Goal: Information Seeking & Learning: Learn about a topic

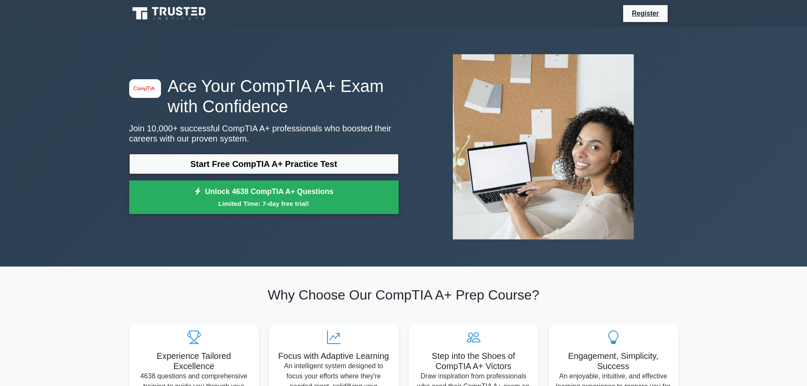
click at [285, 168] on link "Start Free CompTIA A+ Practice Test" at bounding box center [263, 164] width 269 height 20
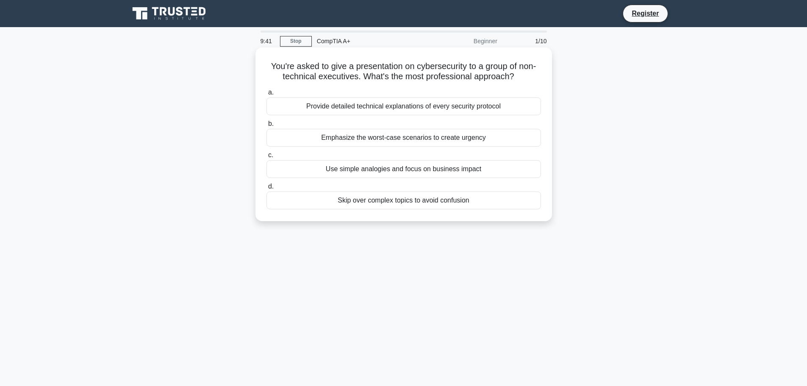
click at [445, 171] on div "Use simple analogies and focus on business impact" at bounding box center [403, 169] width 274 height 18
click at [266, 158] on input "c. Use simple analogies and focus on business impact" at bounding box center [266, 155] width 0 height 6
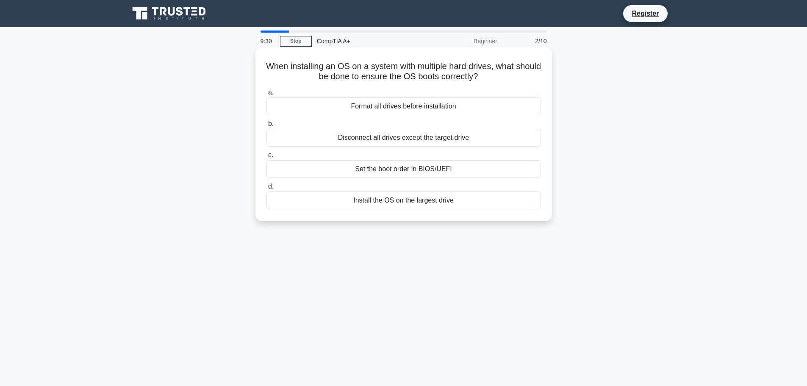
click at [429, 169] on div "Set the boot order in BIOS/UEFI" at bounding box center [403, 169] width 274 height 18
click at [266, 158] on input "c. Set the boot order in BIOS/UEFI" at bounding box center [266, 155] width 0 height 6
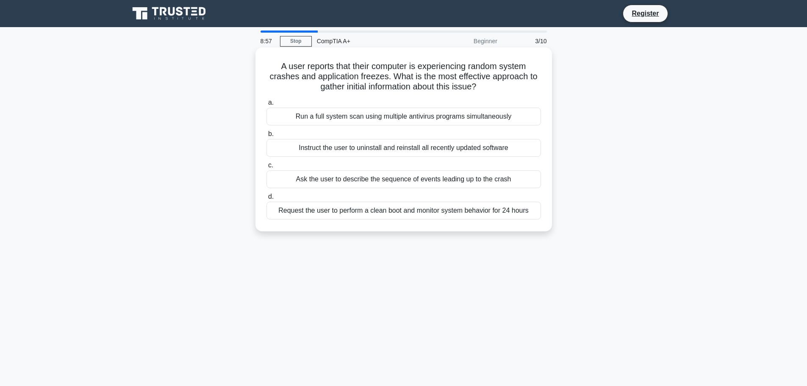
click at [437, 212] on div "Request the user to perform a clean boot and monitor system behavior for 24 hou…" at bounding box center [403, 211] width 274 height 18
click at [266, 199] on input "d. Request the user to perform a clean boot and monitor system behavior for 24 …" at bounding box center [266, 197] width 0 height 6
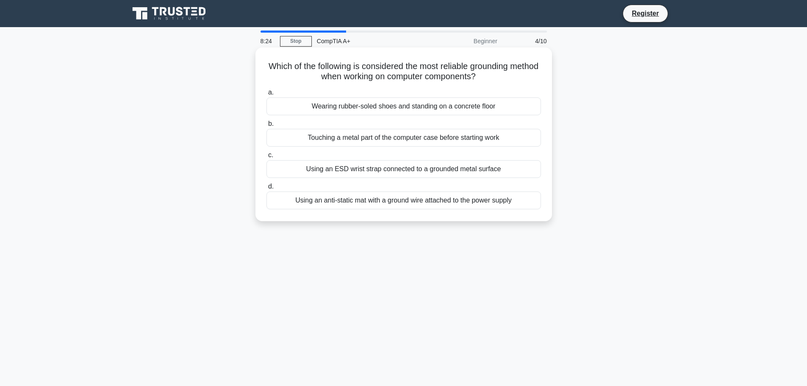
click at [455, 173] on div "Using an ESD wrist strap connected to a grounded metal surface" at bounding box center [403, 169] width 274 height 18
click at [266, 158] on input "c. Using an ESD wrist strap connected to a grounded metal surface" at bounding box center [266, 155] width 0 height 6
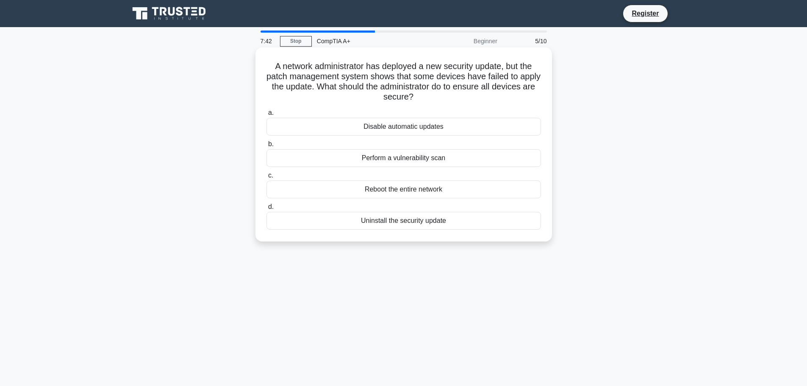
click at [412, 156] on div "Perform a vulnerability scan" at bounding box center [403, 158] width 274 height 18
click at [266, 147] on input "b. Perform a vulnerability scan" at bounding box center [266, 144] width 0 height 6
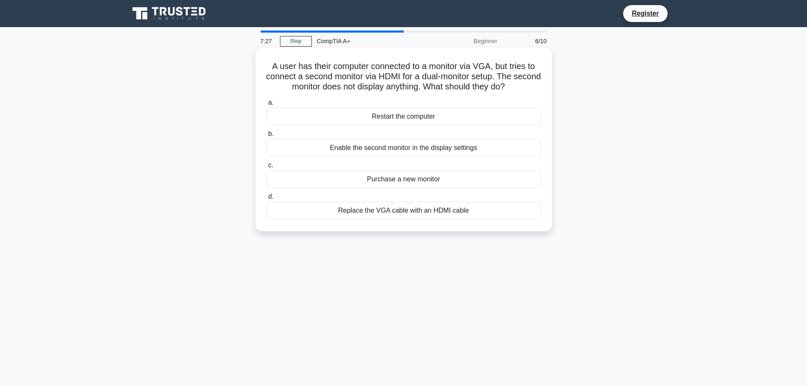
click at [425, 147] on div "Enable the second monitor in the display settings" at bounding box center [403, 148] width 274 height 18
click at [266, 137] on input "b. Enable the second monitor in the display settings" at bounding box center [266, 134] width 0 height 6
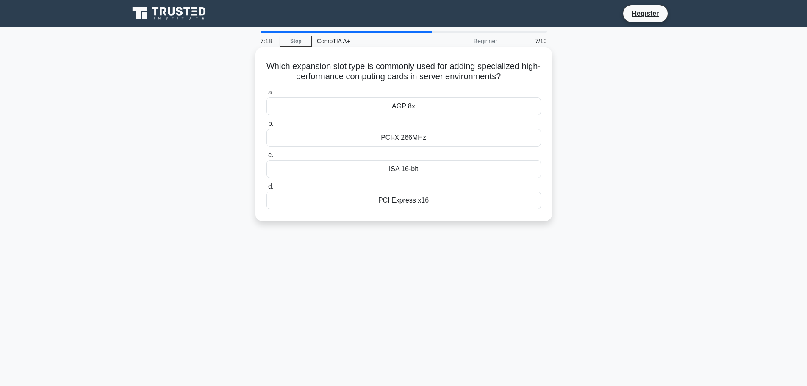
click at [412, 200] on div "PCI Express x16" at bounding box center [403, 200] width 274 height 18
click at [266, 189] on input "d. PCI Express x16" at bounding box center [266, 187] width 0 height 6
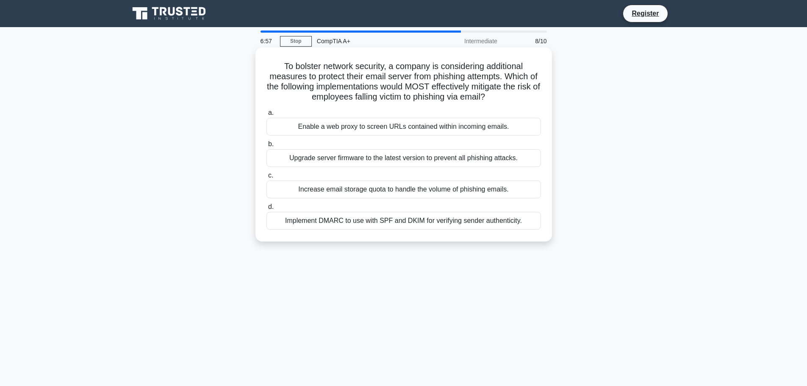
click at [434, 127] on div "Enable a web proxy to screen URLs contained within incoming emails." at bounding box center [403, 127] width 274 height 18
click at [266, 116] on input "a. Enable a web proxy to screen URLs contained within incoming emails." at bounding box center [266, 113] width 0 height 6
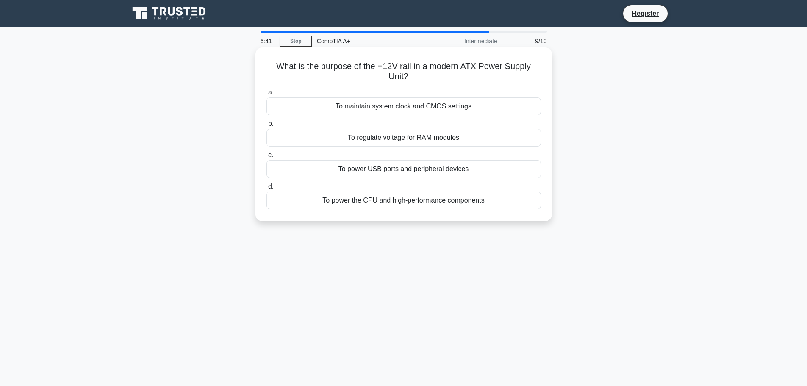
click at [415, 202] on div "To power the CPU and high-performance components" at bounding box center [403, 200] width 274 height 18
click at [266, 189] on input "d. To power the CPU and high-performance components" at bounding box center [266, 187] width 0 height 6
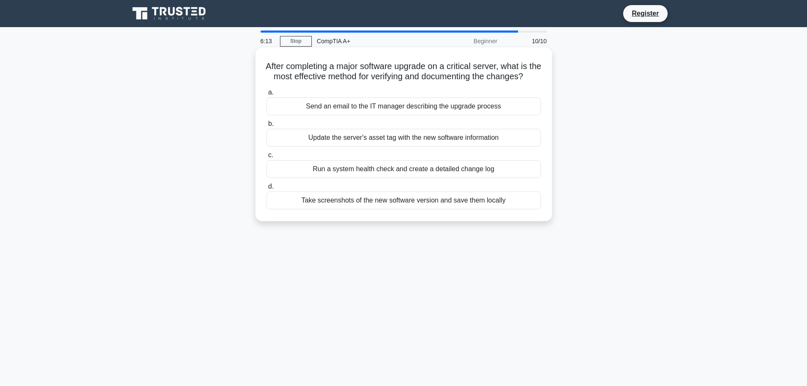
click at [392, 178] on div "Run a system health check and create a detailed change log" at bounding box center [403, 169] width 274 height 18
click at [266, 158] on input "c. Run a system health check and create a detailed change log" at bounding box center [266, 155] width 0 height 6
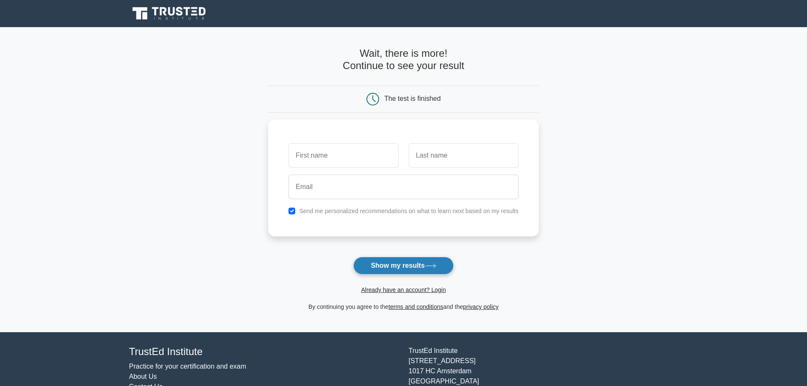
click at [371, 260] on button "Show my results" at bounding box center [403, 266] width 100 height 18
click at [309, 209] on label "Send me personalized recommendations on what to learn next based on my results" at bounding box center [408, 208] width 219 height 7
click at [298, 207] on div "Send me personalized recommendations on what to learn next based on my results" at bounding box center [403, 209] width 240 height 10
